Goal: Transaction & Acquisition: Purchase product/service

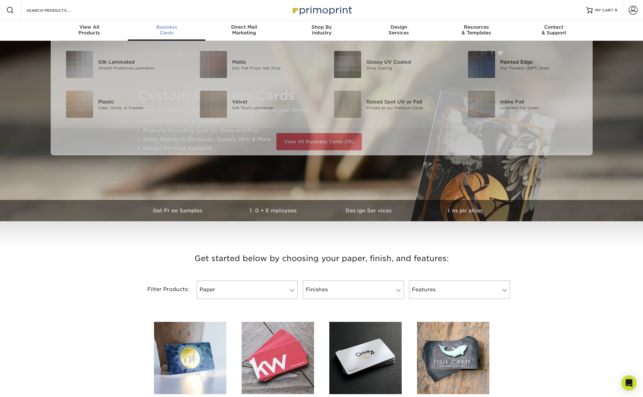
click at [165, 30] on div "Business Cards" at bounding box center [166, 29] width 77 height 11
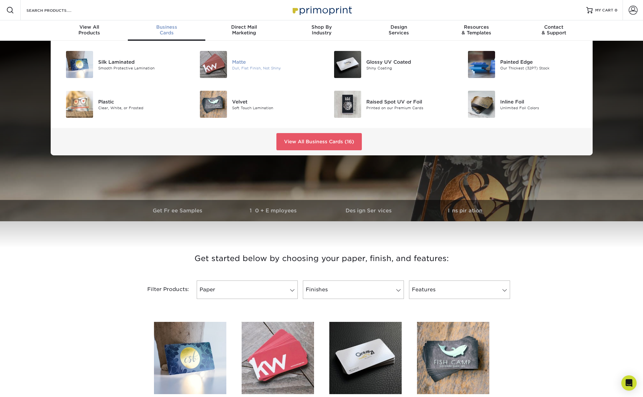
click at [217, 62] on img at bounding box center [213, 64] width 27 height 27
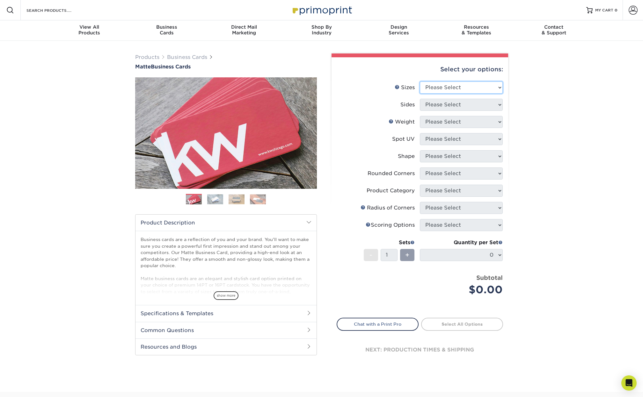
click at [498, 86] on select "Please Select 1.5" x 3.5" - Mini 1.75" x 3.5" - Mini 2" x 2" - Square 2" x 3" -…" at bounding box center [461, 88] width 83 height 12
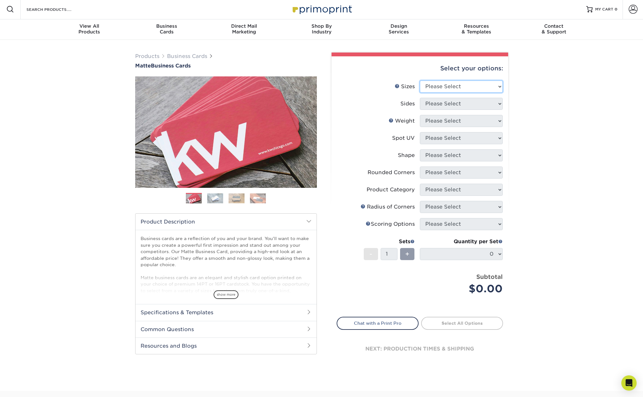
scroll to position [2, 0]
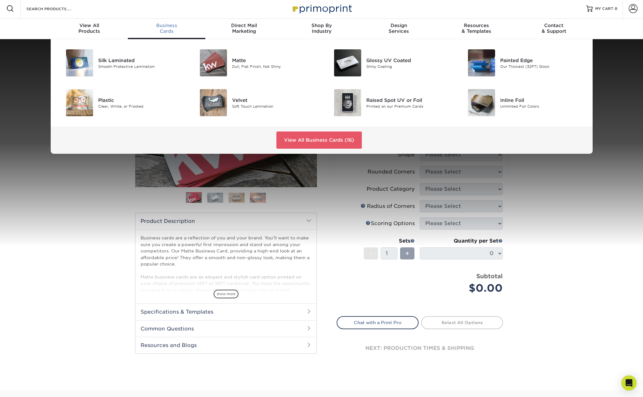
click at [165, 24] on span "Business" at bounding box center [166, 26] width 77 height 6
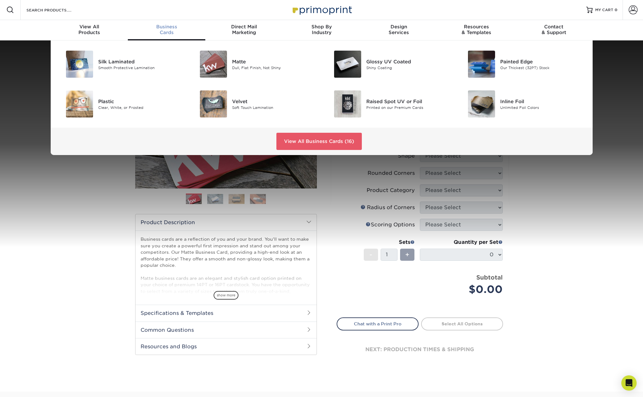
scroll to position [2, 0]
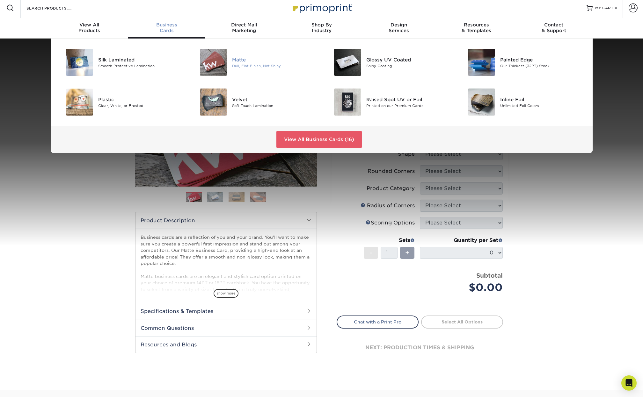
click at [216, 58] on img at bounding box center [213, 62] width 27 height 27
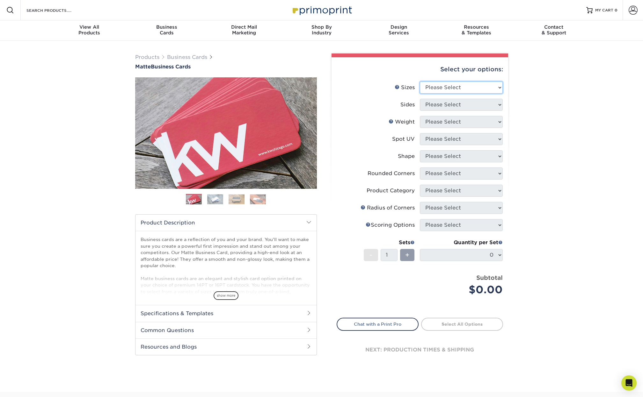
click at [498, 87] on select "Please Select 1.5" x 3.5" - Mini 1.75" x 3.5" - Mini 2" x 2" - Square 2" x 3" -…" at bounding box center [461, 88] width 83 height 12
